Goal: Information Seeking & Learning: Learn about a topic

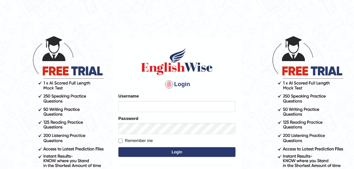
scroll to position [67, 0]
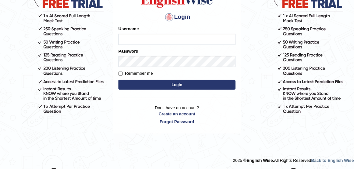
click at [162, 35] on input "Username" at bounding box center [177, 39] width 117 height 11
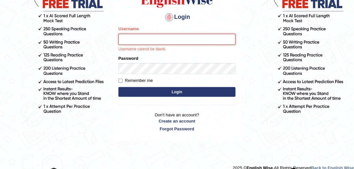
type input "mohand_parramatta"
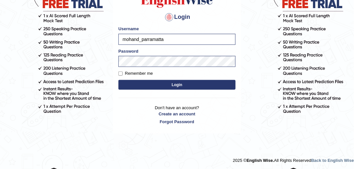
click at [173, 86] on button "Login" at bounding box center [177, 85] width 117 height 10
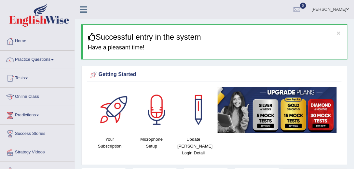
click at [38, 57] on link "Practice Questions" at bounding box center [37, 59] width 74 height 16
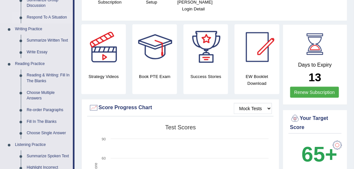
scroll to position [149, 0]
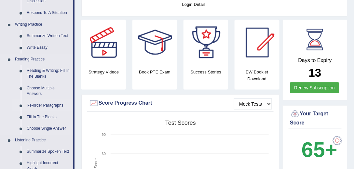
click at [49, 105] on link "Re-order Paragraphs" at bounding box center [48, 106] width 49 height 12
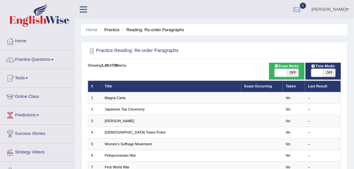
click at [280, 72] on span at bounding box center [281, 73] width 12 height 8
checkbox input "true"
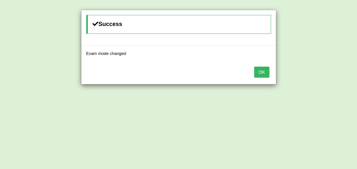
click at [265, 71] on button "OK" at bounding box center [261, 72] width 15 height 11
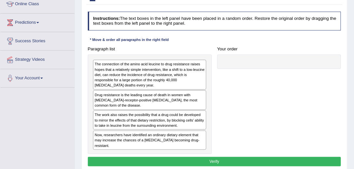
scroll to position [93, 0]
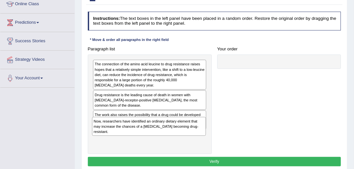
click at [114, 134] on div "Now, researchers have identified an ordinary dietary element that may increase …" at bounding box center [149, 126] width 114 height 19
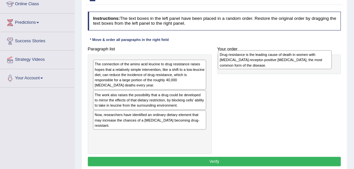
drag, startPoint x: 148, startPoint y: 93, endPoint x: 275, endPoint y: 58, distance: 131.4
click at [275, 58] on div "Drug resistance is the leading cause of death in women with estrogen-receptor-p…" at bounding box center [275, 59] width 114 height 19
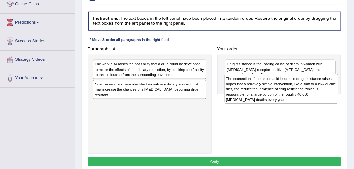
drag, startPoint x: 172, startPoint y: 72, endPoint x: 328, endPoint y: 91, distance: 157.5
click at [328, 91] on div "The connection of the amino acid leucine to drug resistance raises hopes that a…" at bounding box center [282, 89] width 114 height 30
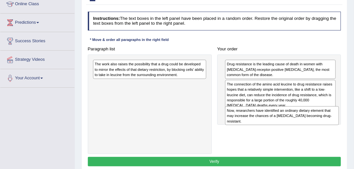
drag, startPoint x: 158, startPoint y: 88, endPoint x: 315, endPoint y: 123, distance: 161.5
click at [315, 124] on div "Paragraph list The work also raises the possibility that a drug could be develo…" at bounding box center [214, 99] width 259 height 110
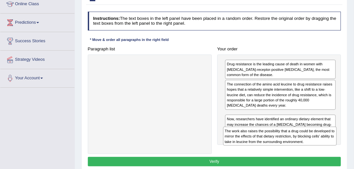
drag, startPoint x: 163, startPoint y: 68, endPoint x: 318, endPoint y: 149, distance: 174.9
click at [318, 149] on div "Paragraph list The work also raises the possibility that a drug could be develo…" at bounding box center [214, 99] width 259 height 110
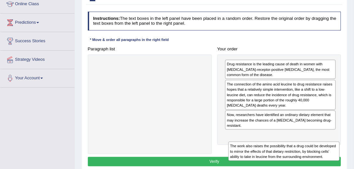
drag, startPoint x: 290, startPoint y: 121, endPoint x: 296, endPoint y: 170, distance: 49.2
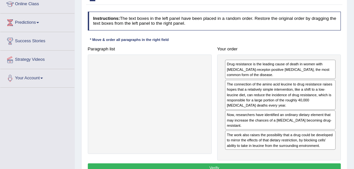
click at [207, 164] on button "Verify" at bounding box center [215, 168] width 254 height 9
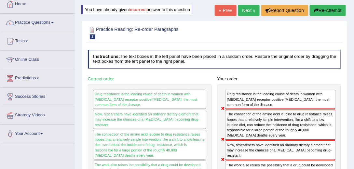
scroll to position [0, 0]
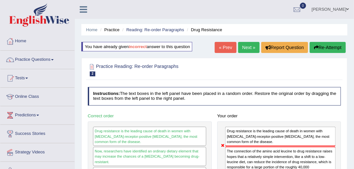
click at [253, 46] on link "Next »" at bounding box center [248, 47] width 21 height 11
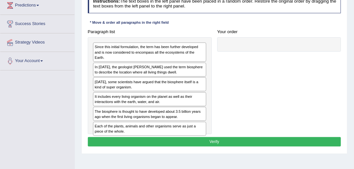
scroll to position [111, 0]
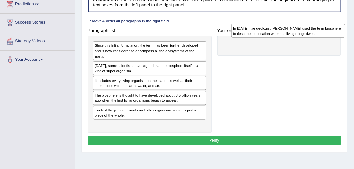
drag, startPoint x: 173, startPoint y: 58, endPoint x: 340, endPoint y: 26, distance: 169.5
click at [340, 26] on div "In [DATE], the geologist [PERSON_NAME] used the term biosphere to describe the …" at bounding box center [288, 31] width 114 height 14
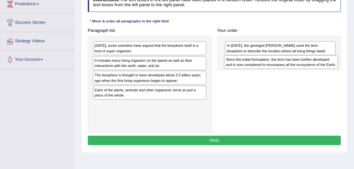
drag, startPoint x: 149, startPoint y: 48, endPoint x: 305, endPoint y: 67, distance: 157.1
click at [305, 67] on div "Since this initial formulation, the term has been further developed and is now …" at bounding box center [281, 62] width 114 height 14
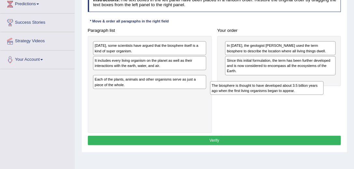
drag, startPoint x: 292, startPoint y: 98, endPoint x: 315, endPoint y: 96, distance: 23.8
click at [317, 97] on div "Paragraph list Today, some scientists have argued that the biosphere itself is …" at bounding box center [214, 79] width 259 height 107
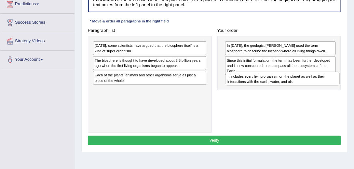
drag, startPoint x: 160, startPoint y: 62, endPoint x: 318, endPoint y: 86, distance: 159.8
click at [318, 86] on div "Paragraph list Today, some scientists have argued that the biosphere itself is …" at bounding box center [214, 79] width 259 height 107
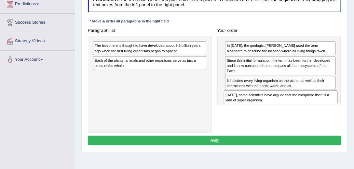
drag, startPoint x: 140, startPoint y: 47, endPoint x: 294, endPoint y: 108, distance: 165.9
click at [294, 108] on div "Paragraph list Today, some scientists have argued that the biosphere itself is …" at bounding box center [214, 79] width 259 height 107
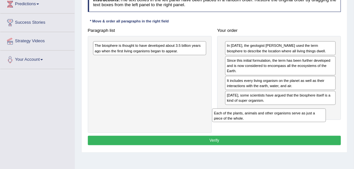
drag, startPoint x: 150, startPoint y: 60, endPoint x: 343, endPoint y: 127, distance: 205.0
click at [346, 132] on div "Practice Reading: Re-order Paragraphs 3 Scientists Instructions: The text boxes…" at bounding box center [214, 58] width 266 height 189
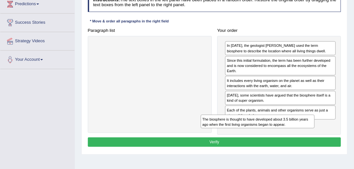
drag, startPoint x: 161, startPoint y: 44, endPoint x: 296, endPoint y: 141, distance: 166.1
click at [296, 141] on div "Instructions: The text boxes in the left panel have been placed in a random ord…" at bounding box center [214, 71] width 256 height 161
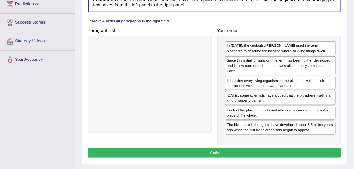
click at [257, 148] on button "Verify" at bounding box center [215, 152] width 254 height 9
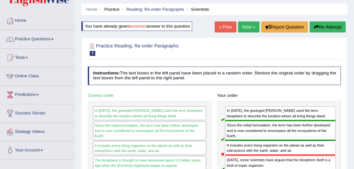
scroll to position [19, 0]
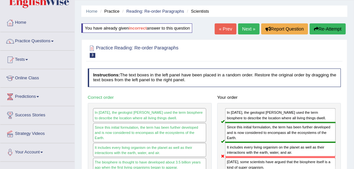
click at [250, 32] on link "Next »" at bounding box center [248, 28] width 21 height 11
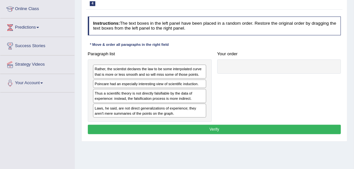
scroll to position [93, 0]
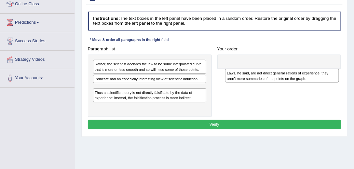
drag, startPoint x: 275, startPoint y: 81, endPoint x: 357, endPoint y: 59, distance: 84.8
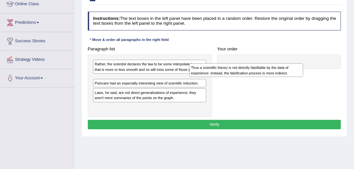
drag, startPoint x: 114, startPoint y: 105, endPoint x: 53, endPoint y: 124, distance: 63.3
click at [53, 124] on div "Toggle navigation Home Practice Questions Speaking Practice Read Aloud Repeat S…" at bounding box center [177, 76] width 354 height 339
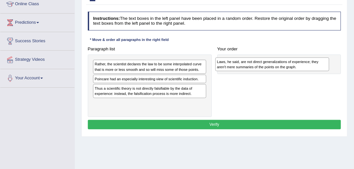
drag, startPoint x: 119, startPoint y: 89, endPoint x: 264, endPoint y: 65, distance: 146.4
click at [264, 65] on div "Laws, he said, are not direct generalizations of experience; they aren't mere s…" at bounding box center [273, 65] width 114 height 14
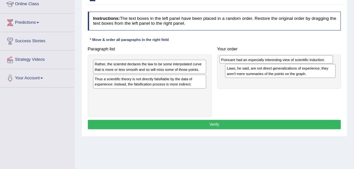
drag, startPoint x: 165, startPoint y: 77, endPoint x: 315, endPoint y: 60, distance: 151.3
click at [315, 60] on div "Poincare had an especially interesting view of scientific induction." at bounding box center [277, 59] width 114 height 8
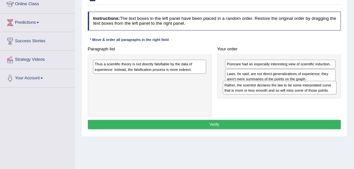
drag, startPoint x: 147, startPoint y: 66, endPoint x: 301, endPoint y: 94, distance: 156.5
click at [301, 94] on div "Paragraph list Rather, the scientist declares the law to be some interpolated c…" at bounding box center [214, 80] width 259 height 73
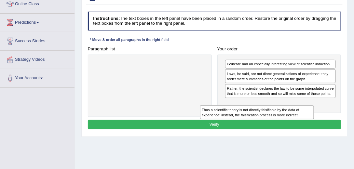
drag, startPoint x: 187, startPoint y: 69, endPoint x: 315, endPoint y: 126, distance: 139.6
click at [315, 126] on div "Instructions: The text boxes in the left panel have been placed in a random ord…" at bounding box center [214, 71] width 256 height 125
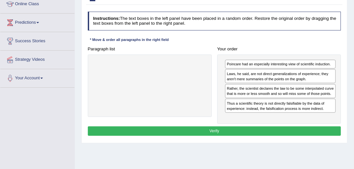
drag, startPoint x: 226, startPoint y: 121, endPoint x: 226, endPoint y: 128, distance: 6.2
click at [226, 122] on div "Instructions: The text boxes in the left panel have been placed in a random ord…" at bounding box center [214, 75] width 256 height 132
click at [224, 130] on button "Verify" at bounding box center [215, 131] width 254 height 9
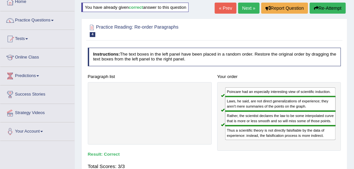
scroll to position [37, 0]
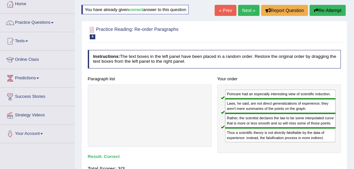
click at [248, 11] on link "Next »" at bounding box center [248, 10] width 21 height 11
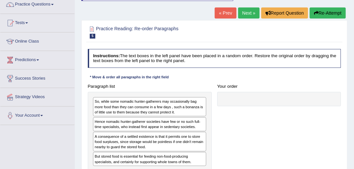
scroll to position [93, 0]
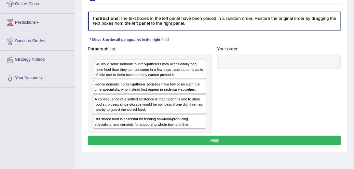
click at [146, 63] on div "So, while some nomadic hunter-gatherers may occasionally bag more food than the…" at bounding box center [149, 69] width 113 height 19
click at [147, 77] on div "So, while some nomadic hunter-gatherers may occasionally bag more food than the…" at bounding box center [149, 69] width 113 height 19
click at [134, 118] on div "But stored food is essential for feeding non-food-producing specialists, and ce…" at bounding box center [149, 122] width 113 height 14
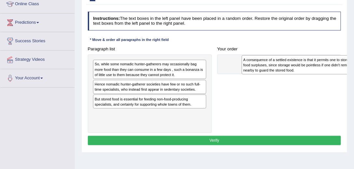
drag, startPoint x: 135, startPoint y: 105, endPoint x: 292, endPoint y: 65, distance: 161.7
click at [292, 66] on div "A consequence of a settled existence is that it permits one to store food surpl…" at bounding box center [299, 64] width 114 height 19
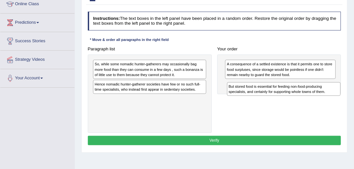
drag, startPoint x: 185, startPoint y: 103, endPoint x: 344, endPoint y: 98, distance: 159.3
click at [344, 98] on div "Practice Reading: Re-order Paragraphs 5 Little Consequence Instructions: The te…" at bounding box center [214, 68] width 266 height 170
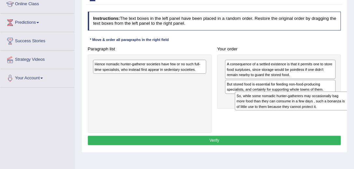
drag, startPoint x: 175, startPoint y: 70, endPoint x: 338, endPoint y: 105, distance: 166.9
click at [338, 105] on div "So, while some nomadic hunter-gatherers may occasionally bag more food than the…" at bounding box center [292, 101] width 114 height 19
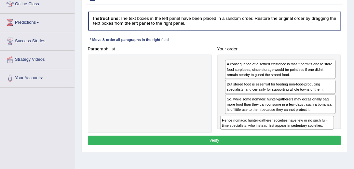
drag, startPoint x: 146, startPoint y: 75, endPoint x: 292, endPoint y: 134, distance: 158.0
click at [292, 135] on div "Instructions: The text boxes in the left panel have been placed in a random ord…" at bounding box center [214, 79] width 256 height 141
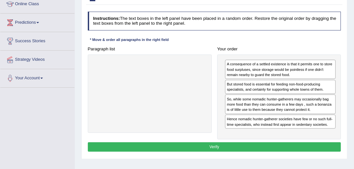
click at [245, 148] on button "Verify" at bounding box center [215, 147] width 254 height 9
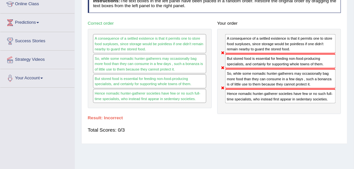
drag, startPoint x: 243, startPoint y: 46, endPoint x: 247, endPoint y: 95, distance: 49.3
click at [247, 95] on div "A consequence of a settled existence is that it permits one to store food surpl…" at bounding box center [279, 71] width 124 height 85
click at [133, 38] on div "A consequence of a settled existence is that it permits one to store food surpl…" at bounding box center [149, 43] width 113 height 19
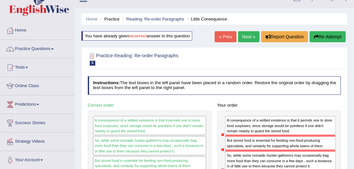
scroll to position [0, 0]
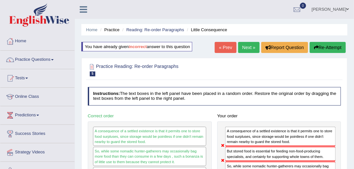
click at [244, 48] on link "Next »" at bounding box center [248, 47] width 21 height 11
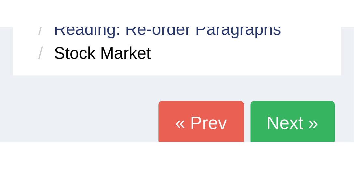
scroll to position [43, 0]
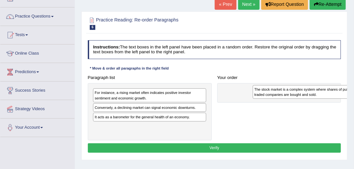
drag, startPoint x: 126, startPoint y: 109, endPoint x: 305, endPoint y: 93, distance: 179.1
click at [316, 93] on div "The stock market is a complex system where shares of publicly traded companies …" at bounding box center [310, 92] width 114 height 14
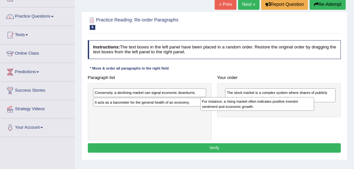
drag, startPoint x: 171, startPoint y: 97, endPoint x: 295, endPoint y: 105, distance: 124.3
click at [295, 105] on div "For instance, a rising market often indicates positive investor sentiment and e…" at bounding box center [258, 104] width 114 height 14
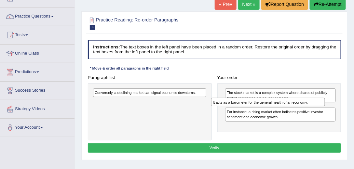
drag, startPoint x: 161, startPoint y: 104, endPoint x: 293, endPoint y: 107, distance: 132.2
click at [293, 107] on div "Paragraph list Conversely, a declining market can signal economic downturns. It…" at bounding box center [214, 107] width 259 height 68
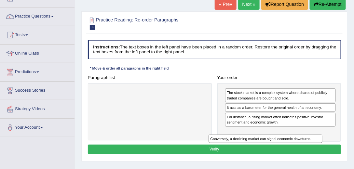
drag, startPoint x: 172, startPoint y: 94, endPoint x: 312, endPoint y: 149, distance: 149.8
click at [311, 150] on div "Instructions: The text boxes in the left panel have been placed in a random ord…" at bounding box center [214, 98] width 256 height 121
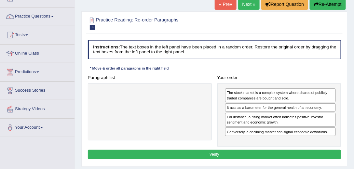
click at [236, 151] on button "Verify" at bounding box center [215, 154] width 254 height 9
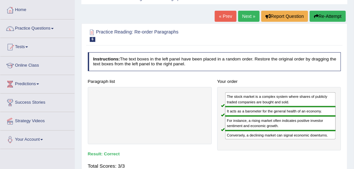
scroll to position [25, 0]
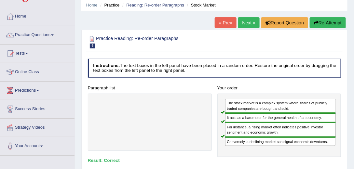
click at [247, 20] on link "Next »" at bounding box center [248, 22] width 21 height 11
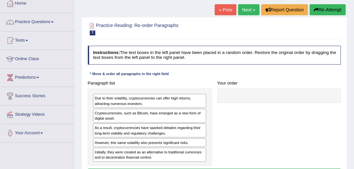
scroll to position [37, 0]
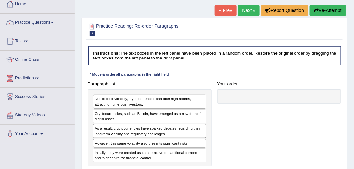
click at [146, 106] on div "Due to their volatility, cryptocurrencies can offer high returns, attracting nu…" at bounding box center [149, 102] width 113 height 14
click at [123, 154] on div "Due to their volatility, cryptocurrencies can offer high returns, attracting nu…" at bounding box center [150, 128] width 124 height 77
click at [126, 145] on div "However, this same volatility also presents significant risks." at bounding box center [149, 143] width 113 height 9
click at [127, 132] on div "As a result, cryptocurrencies have sparked debates regarding their long-term vi…" at bounding box center [149, 131] width 113 height 14
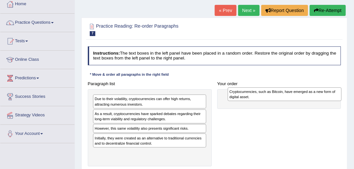
drag, startPoint x: 130, startPoint y: 117, endPoint x: 290, endPoint y: 97, distance: 161.5
click at [290, 97] on div "Cryptocurrencies, such as Bitcoin, have emerged as a new form of digital asset." at bounding box center [285, 95] width 114 height 14
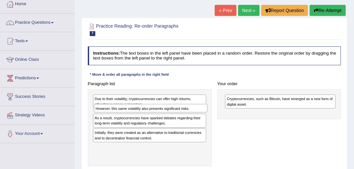
drag, startPoint x: 126, startPoint y: 127, endPoint x: 128, endPoint y: 112, distance: 15.5
click at [128, 112] on div "Due to their volatility, cryptocurrencies can offer high returns, attracting nu…" at bounding box center [150, 128] width 124 height 77
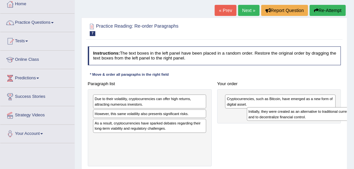
drag, startPoint x: 149, startPoint y: 139, endPoint x: 297, endPoint y: 124, distance: 148.2
click at [297, 124] on div "Paragraph list Due to their volatility, cryptocurrencies can offer high returns…" at bounding box center [214, 123] width 259 height 88
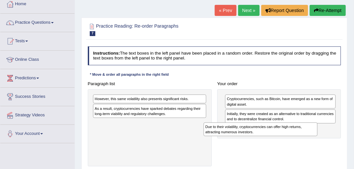
drag, startPoint x: 204, startPoint y: 117, endPoint x: 302, endPoint y: 135, distance: 99.7
click at [302, 135] on div "Due to their volatility, cryptocurrencies can offer high returns, attracting nu…" at bounding box center [261, 130] width 114 height 14
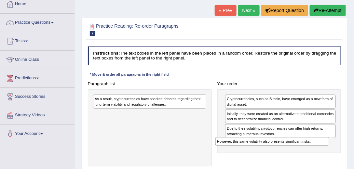
drag, startPoint x: 194, startPoint y: 95, endPoint x: 340, endPoint y: 148, distance: 154.9
click at [340, 148] on div "Paragraph list However, this same volatility also presents significant risks. A…" at bounding box center [214, 123] width 259 height 88
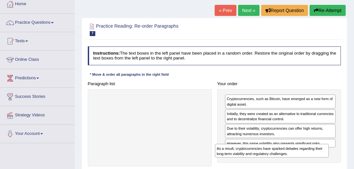
drag, startPoint x: 163, startPoint y: 95, endPoint x: 312, endPoint y: 158, distance: 160.8
click at [311, 158] on div "As a result, cryptocurrencies have sparked debates regarding their long-term vi…" at bounding box center [272, 151] width 114 height 14
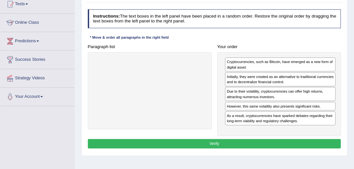
scroll to position [93, 0]
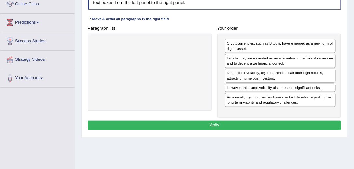
click at [250, 123] on button "Verify" at bounding box center [215, 125] width 254 height 9
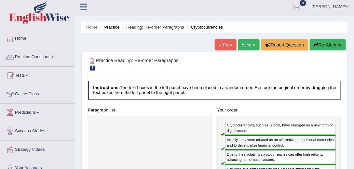
scroll to position [0, 0]
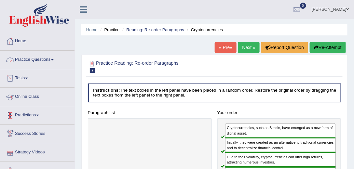
click at [79, 10] on link at bounding box center [83, 9] width 17 height 10
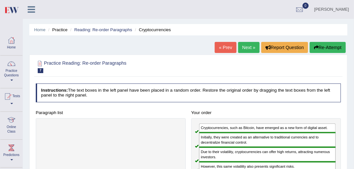
drag, startPoint x: 30, startPoint y: 11, endPoint x: 25, endPoint y: 41, distance: 30.0
click at [30, 11] on icon at bounding box center [31, 9] width 7 height 8
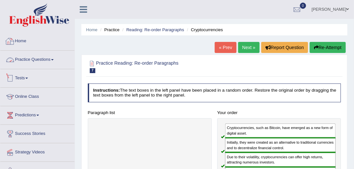
click at [49, 57] on link "Practice Questions" at bounding box center [37, 59] width 74 height 16
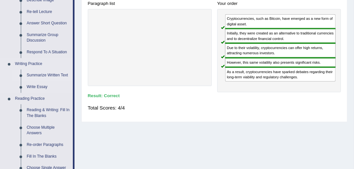
scroll to position [111, 0]
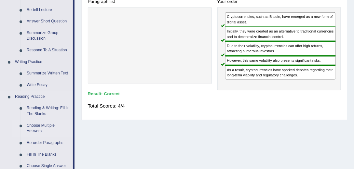
click at [53, 108] on link "Reading & Writing: Fill In The Blanks" at bounding box center [48, 111] width 49 height 17
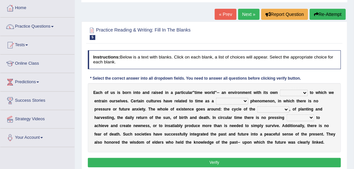
scroll to position [37, 0]
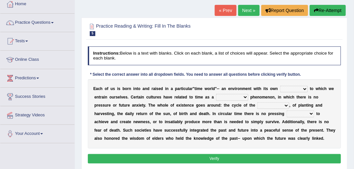
click at [305, 86] on select "area shape rhythm inclination" at bounding box center [294, 89] width 28 height 7
select select "rhythm"
click at [280, 86] on select "area shape rhythm inclination" at bounding box center [294, 89] width 28 height 7
click at [230, 96] on select "cyclical conventional recycling cylindrical" at bounding box center [232, 97] width 32 height 7
select select "conventional"
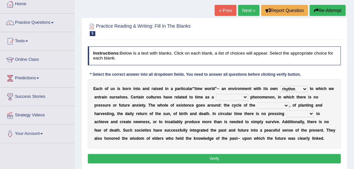
click at [216, 94] on select "cyclical conventional recycling cylindrical" at bounding box center [232, 97] width 32 height 7
click at [258, 105] on select "days seasons arrangement periods" at bounding box center [274, 106] width 32 height 7
select select "arrangement"
click at [258, 103] on select "days seasons arrangement periods" at bounding box center [274, 106] width 32 height 7
click at [287, 112] on select "issue point cause need" at bounding box center [301, 114] width 28 height 7
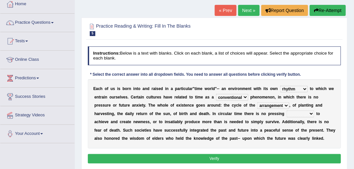
select select "issue"
click at [287, 111] on select "issue point cause need" at bounding box center [301, 114] width 28 height 7
click at [243, 162] on button "Verify" at bounding box center [215, 158] width 254 height 9
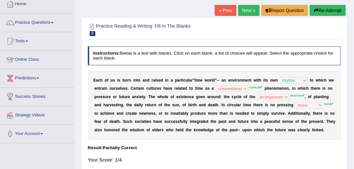
click at [255, 86] on sup "cyclical" at bounding box center [255, 87] width 13 height 3
click at [251, 11] on link "Next »" at bounding box center [248, 10] width 21 height 11
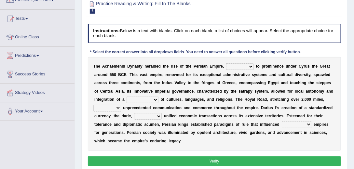
scroll to position [74, 0]
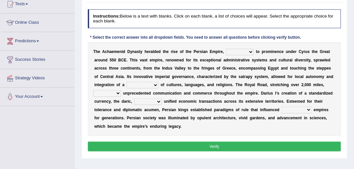
click at [241, 50] on select "directing staging ascending stumbling" at bounding box center [240, 52] width 28 height 7
click at [159, 66] on b "e" at bounding box center [159, 68] width 2 height 5
click at [240, 51] on select "directing staging ascending stumbling" at bounding box center [240, 52] width 28 height 7
select select "directing"
click at [226, 49] on select "directing staging ascending stumbling" at bounding box center [240, 52] width 28 height 7
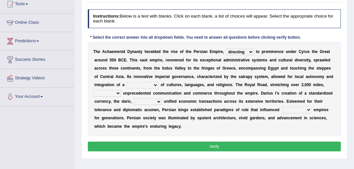
click at [150, 84] on select "construction separation magnitude multitude" at bounding box center [143, 85] width 32 height 7
select select "construction"
click at [127, 82] on select "construction separation magnitude multitude" at bounding box center [143, 85] width 32 height 7
click at [111, 93] on select "scattered united aimed facilitated" at bounding box center [107, 93] width 28 height 7
click at [255, 98] on div "T h e A c h a e m e n i d D y n a s t y h e r a l d e d t h e r i s e o f t h e…" at bounding box center [215, 89] width 254 height 94
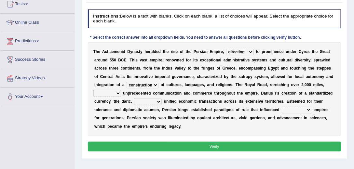
click at [152, 103] on select "moreover wherein further so" at bounding box center [148, 102] width 28 height 7
select select "further"
click at [134, 99] on select "moreover wherein further so" at bounding box center [148, 102] width 28 height 7
click at [113, 90] on select "scattered united aimed facilitated" at bounding box center [107, 93] width 28 height 7
select select "aimed"
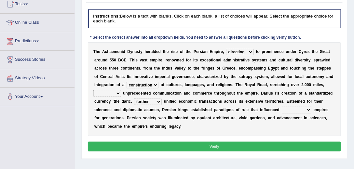
click at [93, 90] on select "scattered united aimed facilitated" at bounding box center [107, 93] width 28 height 7
click at [300, 111] on select "subsequent explicit permanent trivial" at bounding box center [297, 110] width 30 height 7
select select "explicit"
click at [282, 107] on select "subsequent explicit permanent trivial" at bounding box center [297, 110] width 30 height 7
click at [253, 150] on div "Instructions: Below is a text with blanks. Click on each blank, a list of choic…" at bounding box center [214, 81] width 256 height 149
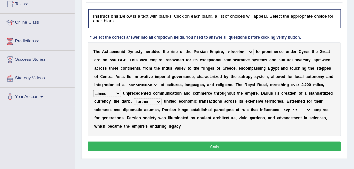
click at [253, 150] on button "Verify" at bounding box center [215, 146] width 254 height 9
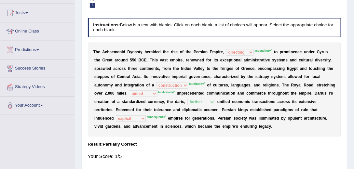
scroll to position [0, 0]
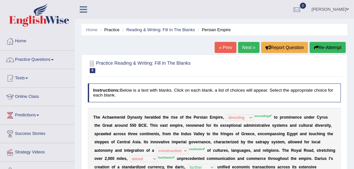
drag, startPoint x: 253, startPoint y: 127, endPoint x: 286, endPoint y: 5, distance: 126.0
click at [243, 51] on link "Next »" at bounding box center [248, 47] width 21 height 11
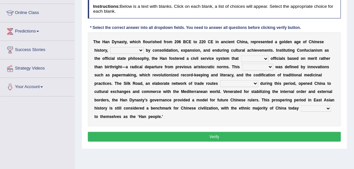
scroll to position [96, 0]
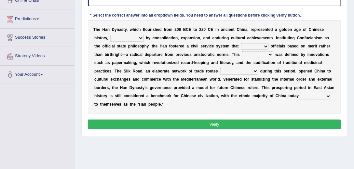
click at [132, 37] on select "disciplined journeyed input distinguished" at bounding box center [127, 38] width 34 height 7
click at [209, 144] on div "Home Practice Reading & Writing: Fill In The Blanks Han Dynasty « Prev Next » R…" at bounding box center [214, 67] width 279 height 326
click at [241, 46] on select "discussed adapted reflected selected" at bounding box center [255, 46] width 28 height 7
select select "discussed"
click at [241, 43] on select "discussed adapted reflected selected" at bounding box center [255, 46] width 28 height 7
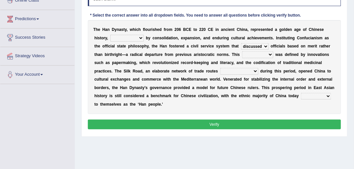
click at [128, 38] on select "disciplined journeyed input distinguished" at bounding box center [127, 38] width 34 height 7
select select "disciplined"
click at [110, 35] on select "disciplined journeyed input distinguished" at bounding box center [127, 38] width 34 height 7
click at [245, 54] on select "moment epoch intermission interval" at bounding box center [257, 54] width 31 height 7
select select "moment"
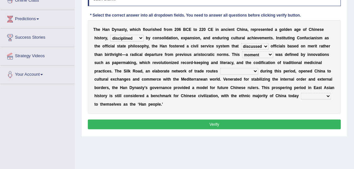
click at [242, 51] on select "moment epoch intermission interval" at bounding box center [257, 54] width 31 height 7
click at [244, 53] on select "moment epoch intermission interval" at bounding box center [257, 54] width 31 height 7
click at [220, 72] on select "was established establishing that established established" at bounding box center [239, 71] width 38 height 7
select select "was established"
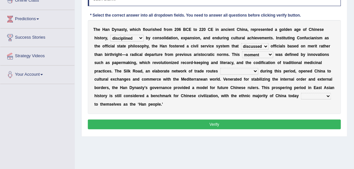
click at [220, 68] on select "was established establishing that established established" at bounding box center [239, 71] width 38 height 7
click at [301, 94] on select "calling considering referring pointing" at bounding box center [316, 96] width 30 height 7
select select "referring"
click at [301, 93] on select "calling considering referring pointing" at bounding box center [316, 96] width 30 height 7
click at [274, 127] on button "Verify" at bounding box center [215, 124] width 254 height 9
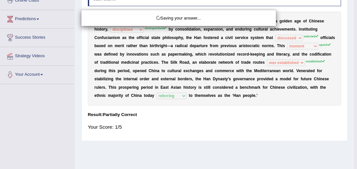
click at [274, 122] on div "Saving your answer..." at bounding box center [178, 84] width 357 height 169
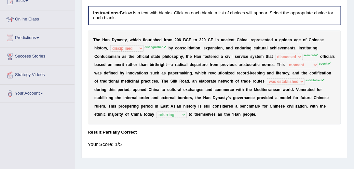
scroll to position [0, 0]
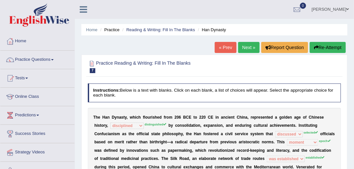
click at [246, 49] on link "Next »" at bounding box center [248, 47] width 21 height 11
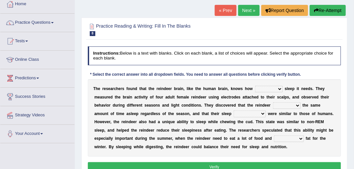
scroll to position [93, 0]
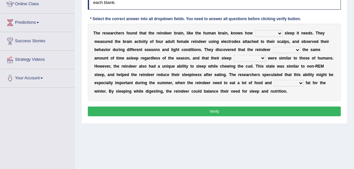
click at [263, 31] on select "much far regular often" at bounding box center [269, 33] width 28 height 7
click at [205, 55] on div "T h e r e s e a r c h e r s f o u n d t h a t t h e r e i n d e e r b r a i n ,…" at bounding box center [215, 62] width 254 height 77
click at [283, 49] on select "made devoted saved spent" at bounding box center [287, 50] width 28 height 7
select select "spent"
click at [273, 47] on select "made devoted saved spent" at bounding box center [287, 50] width 28 height 7
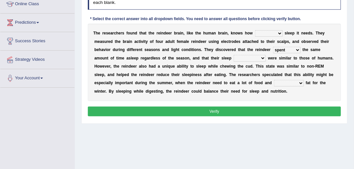
click at [272, 33] on select "much far regular often" at bounding box center [269, 33] width 28 height 7
select select "much"
click at [255, 30] on select "much far regular often" at bounding box center [269, 33] width 28 height 7
click at [276, 33] on select "much far regular often" at bounding box center [269, 33] width 28 height 7
click at [255, 30] on select "much far regular often" at bounding box center [269, 33] width 28 height 7
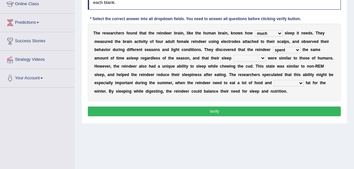
click at [287, 49] on select "made devoted saved spent" at bounding box center [287, 50] width 28 height 7
click at [253, 56] on select "rhythms interruptions patterns situations" at bounding box center [250, 58] width 32 height 7
select select "patterns"
click at [234, 55] on select "rhythms interruptions patterns situations" at bounding box center [250, 58] width 32 height 7
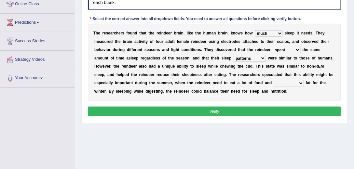
click at [288, 83] on select "cultivate regard surmount accumulate" at bounding box center [289, 83] width 30 height 7
select select "accumulate"
click at [274, 80] on select "cultivate regard surmount accumulate" at bounding box center [289, 83] width 30 height 7
click at [275, 108] on button "Verify" at bounding box center [215, 111] width 254 height 9
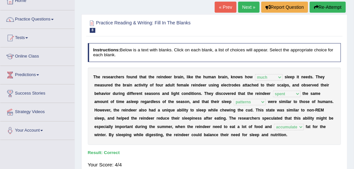
scroll to position [37, 0]
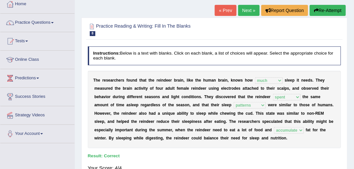
click at [247, 14] on link "Next »" at bounding box center [248, 10] width 21 height 11
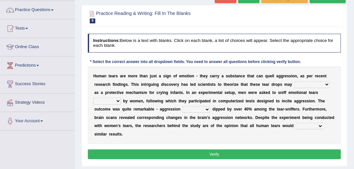
scroll to position [56, 0]
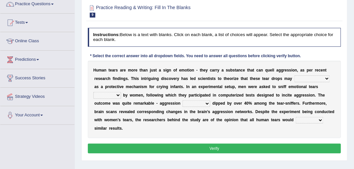
click at [320, 76] on select "have evolution be evolution be evolved have evolved" at bounding box center [312, 79] width 35 height 7
select select "have evolution"
click at [295, 76] on select "have evolution be evolution be evolved have evolved" at bounding box center [312, 79] width 35 height 7
click at [105, 94] on select "shed lost grown emitted" at bounding box center [107, 95] width 28 height 7
click at [114, 93] on select "shed lost grown emitted" at bounding box center [107, 95] width 28 height 7
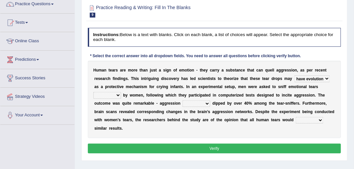
select select "lost"
click at [93, 92] on select "shed lost grown emitted" at bounding box center [107, 95] width 28 height 7
click at [201, 103] on select "posts measures levels portions" at bounding box center [197, 104] width 28 height 7
click at [183, 101] on select "posts measures levels portions" at bounding box center [197, 104] width 28 height 7
click at [192, 101] on select "posts measures levels portions" at bounding box center [197, 104] width 28 height 7
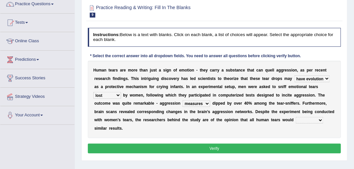
select select "levels"
click at [183, 101] on select "posts measures levels portions" at bounding box center [197, 104] width 28 height 7
click at [318, 120] on select "evade invoke reflect yield" at bounding box center [310, 120] width 28 height 7
select select "reflect"
click at [296, 117] on select "evade invoke reflect yield" at bounding box center [310, 120] width 28 height 7
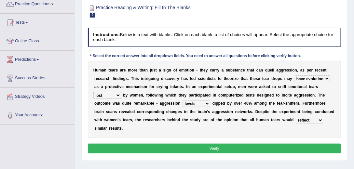
click at [293, 149] on button "Verify" at bounding box center [215, 148] width 254 height 9
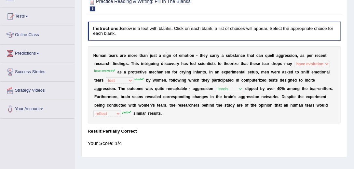
scroll to position [62, 0]
